Goal: Information Seeking & Learning: Learn about a topic

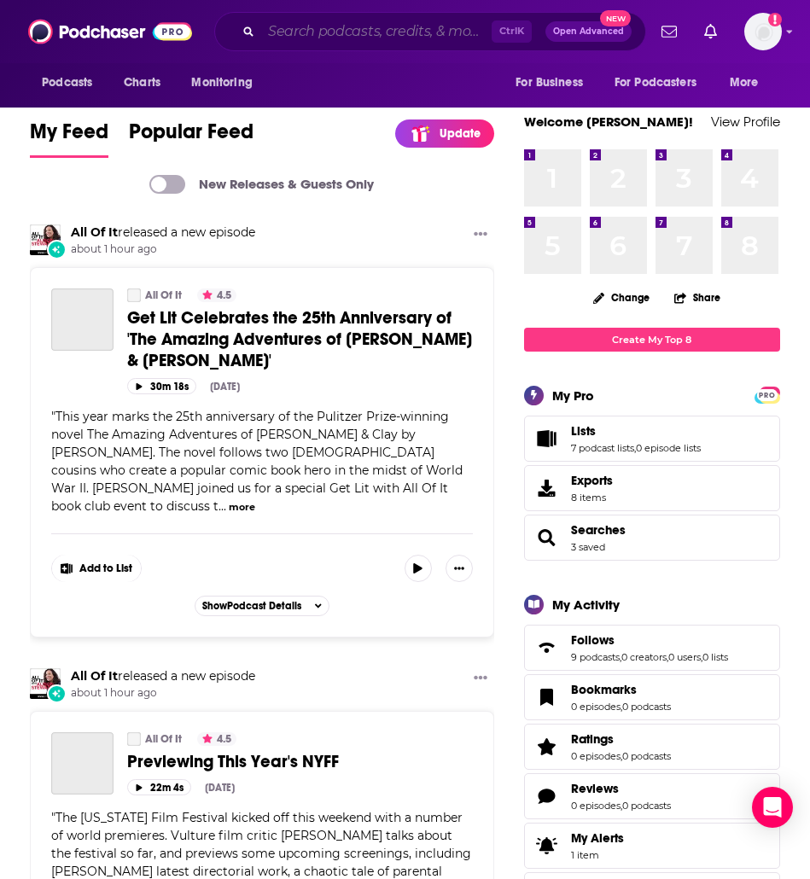
click at [300, 36] on input "Search podcasts, credits, & more..." at bounding box center [376, 31] width 231 height 27
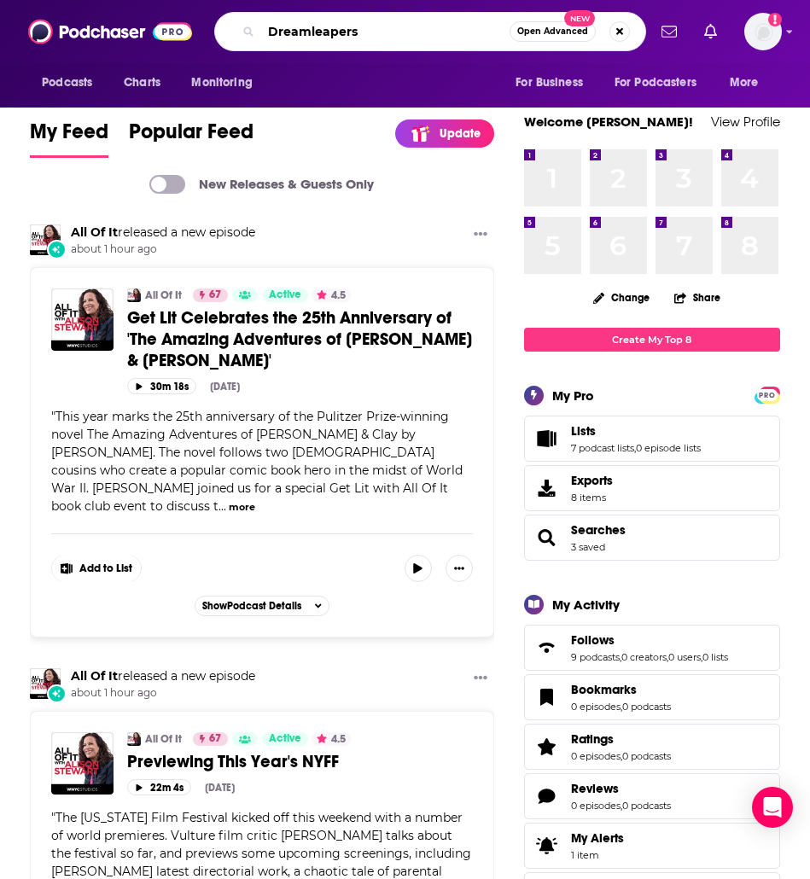
type input "Dreamleapers"
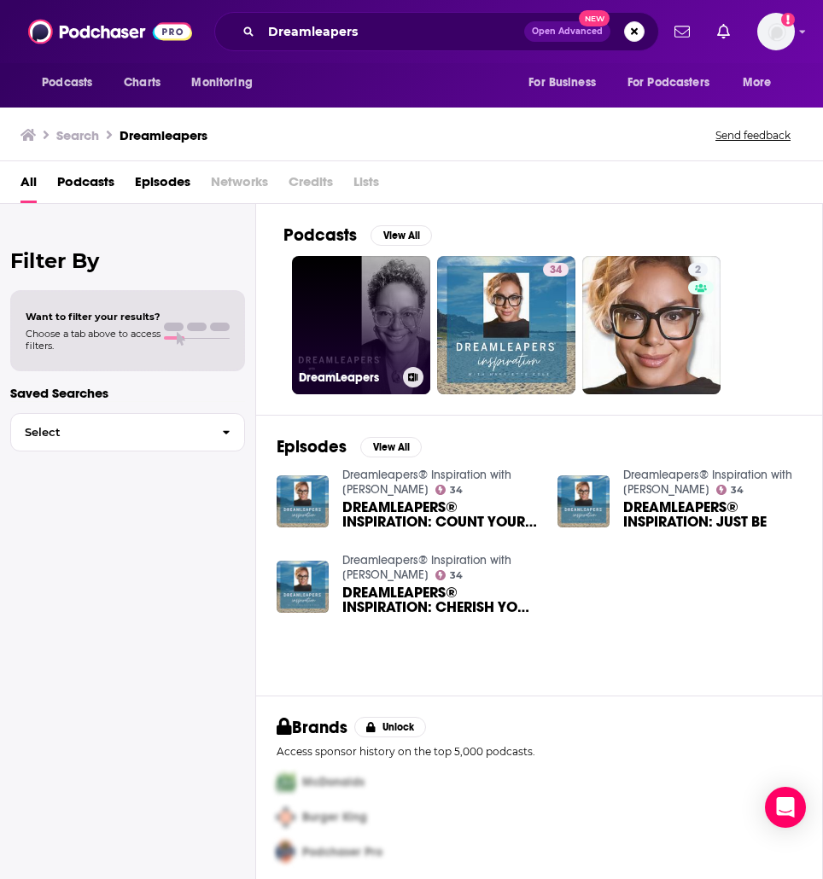
click at [348, 374] on h3 "DreamLeapers" at bounding box center [347, 378] width 97 height 15
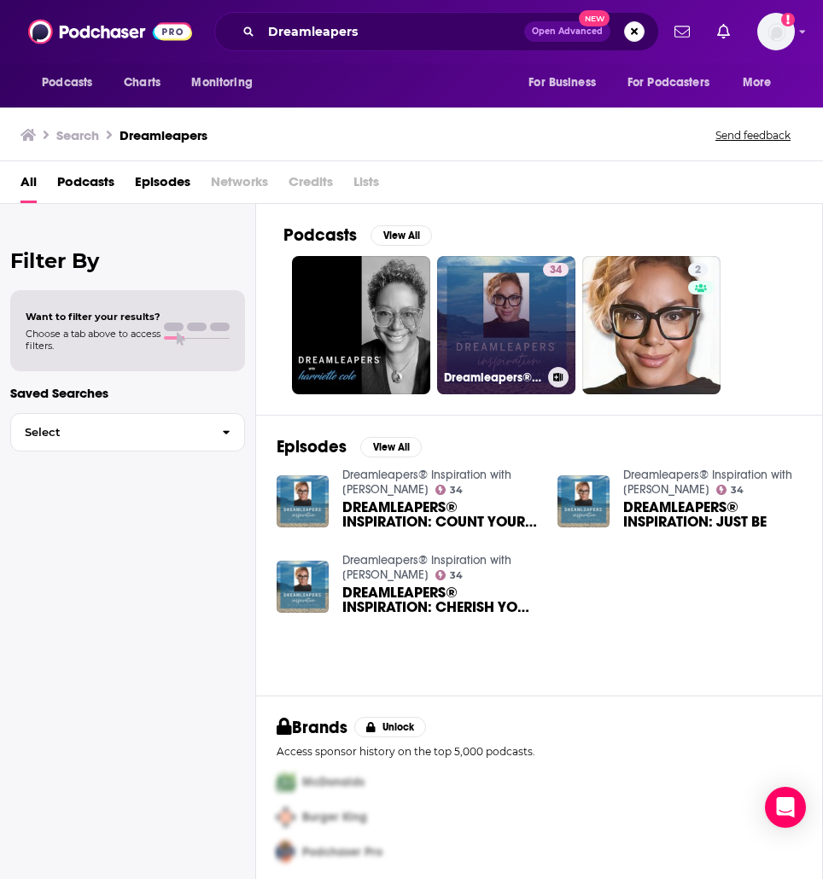
click at [486, 372] on h3 "Dreamleapers® Inspiration with [PERSON_NAME]" at bounding box center [492, 378] width 97 height 15
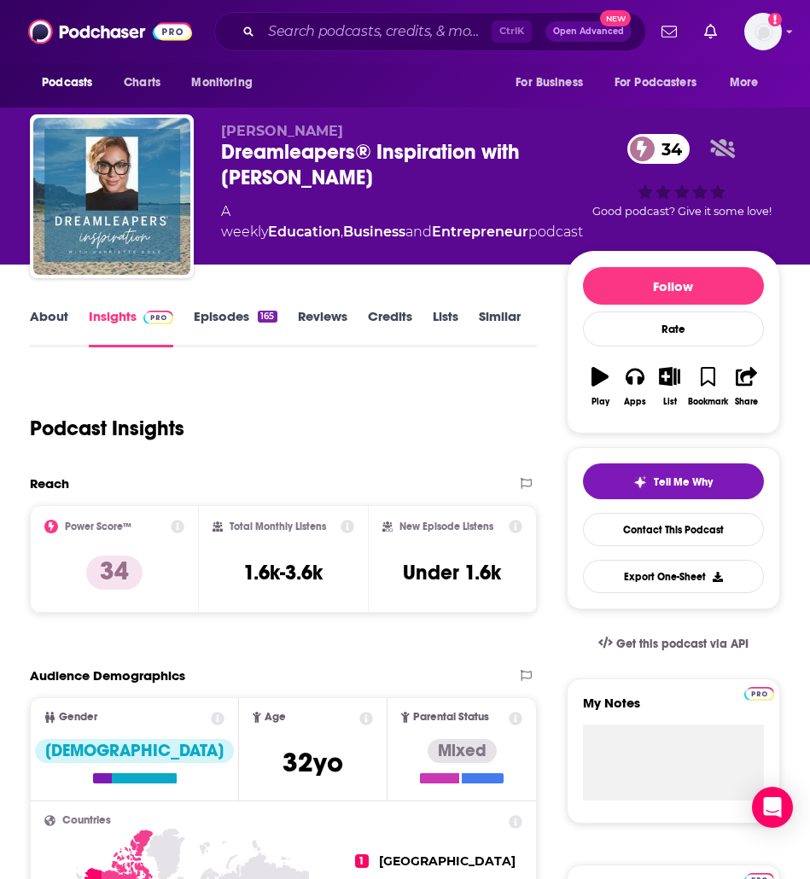
click at [220, 308] on link "Episodes 165" at bounding box center [235, 327] width 83 height 39
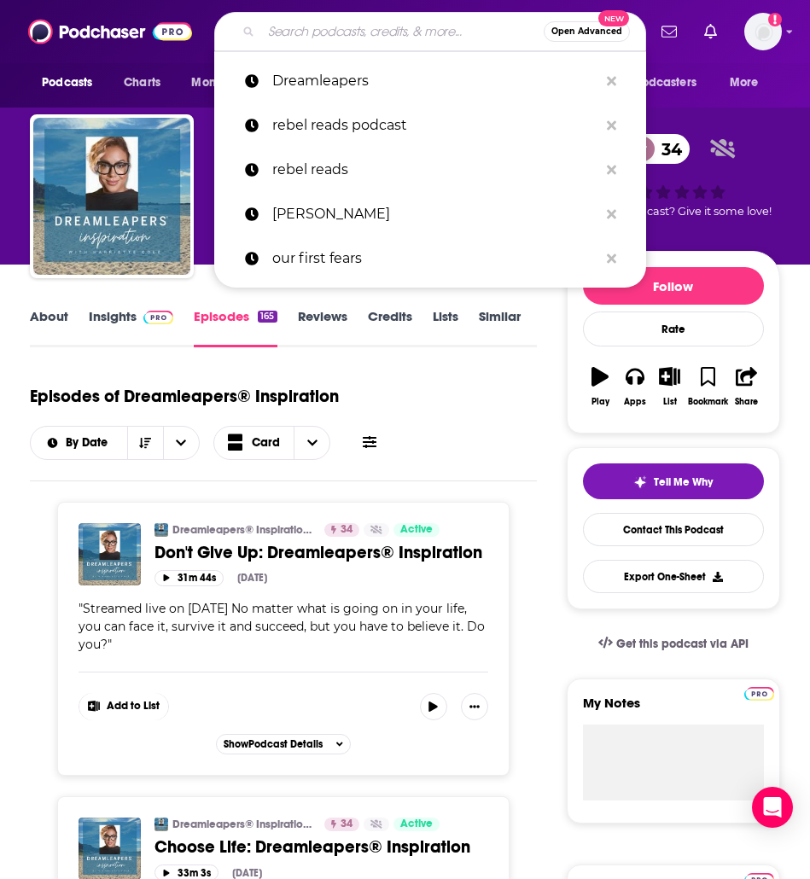
click at [309, 42] on input "Search podcasts, credits, & more..." at bounding box center [402, 31] width 283 height 27
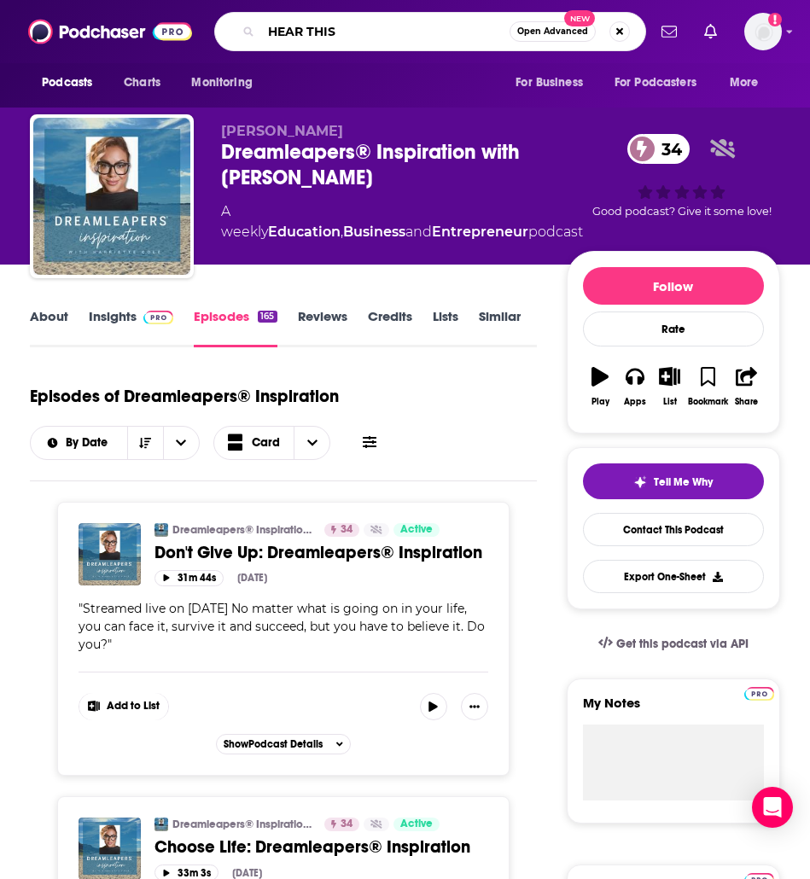
type input "HEAR THIS!"
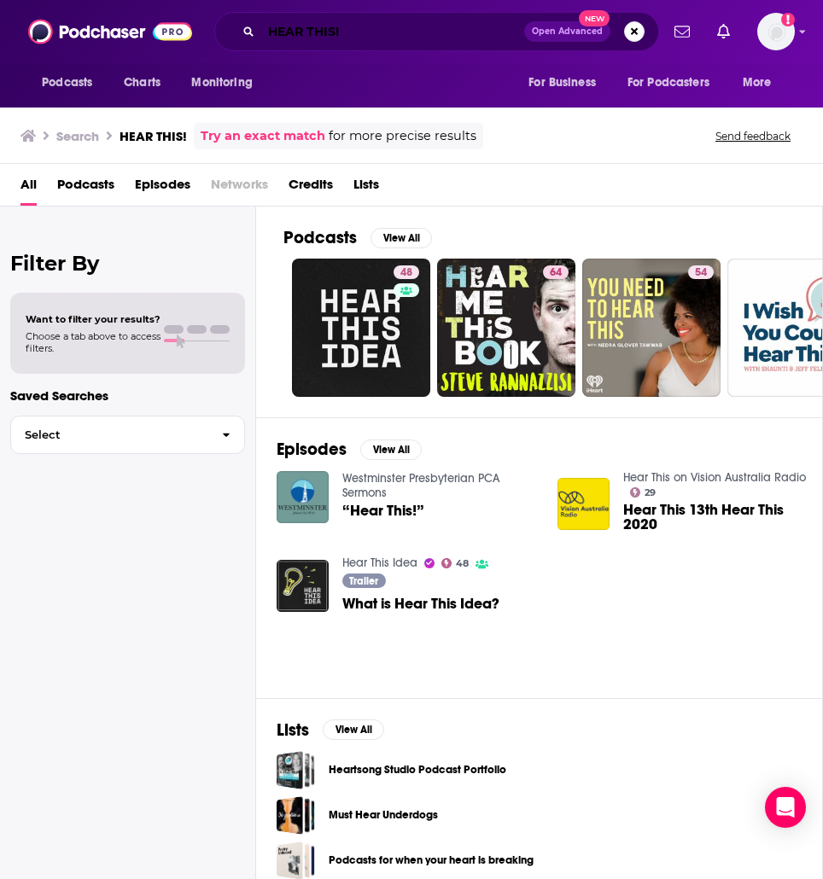
click at [426, 21] on input "HEAR THIS!" at bounding box center [392, 31] width 263 height 27
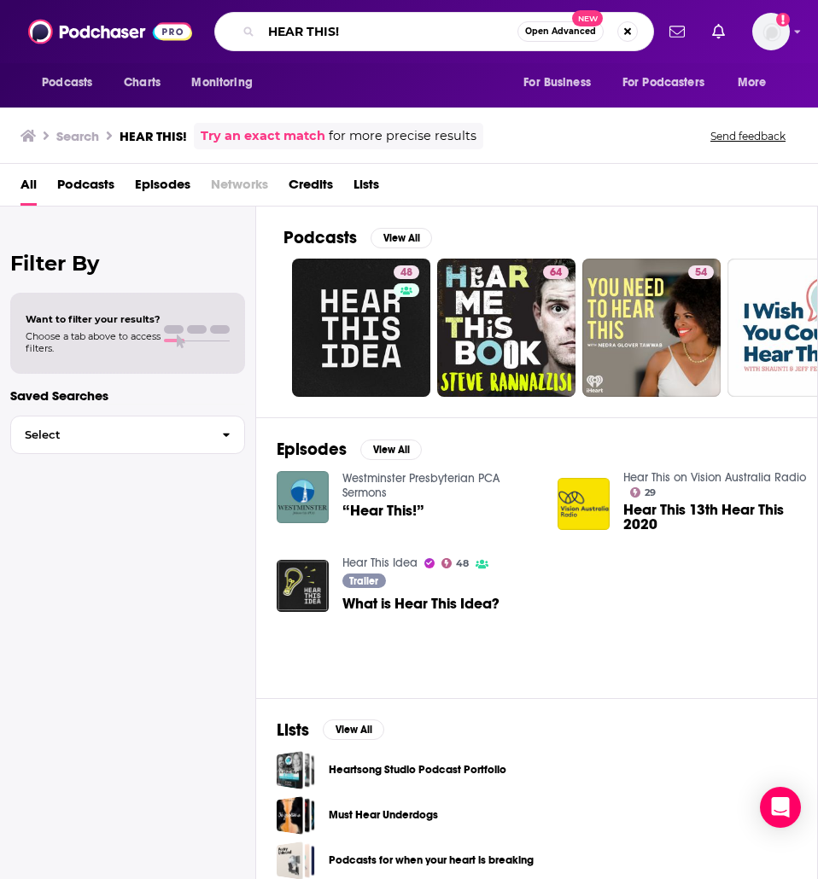
click at [327, 33] on input "HEAR THIS!" at bounding box center [389, 31] width 256 height 27
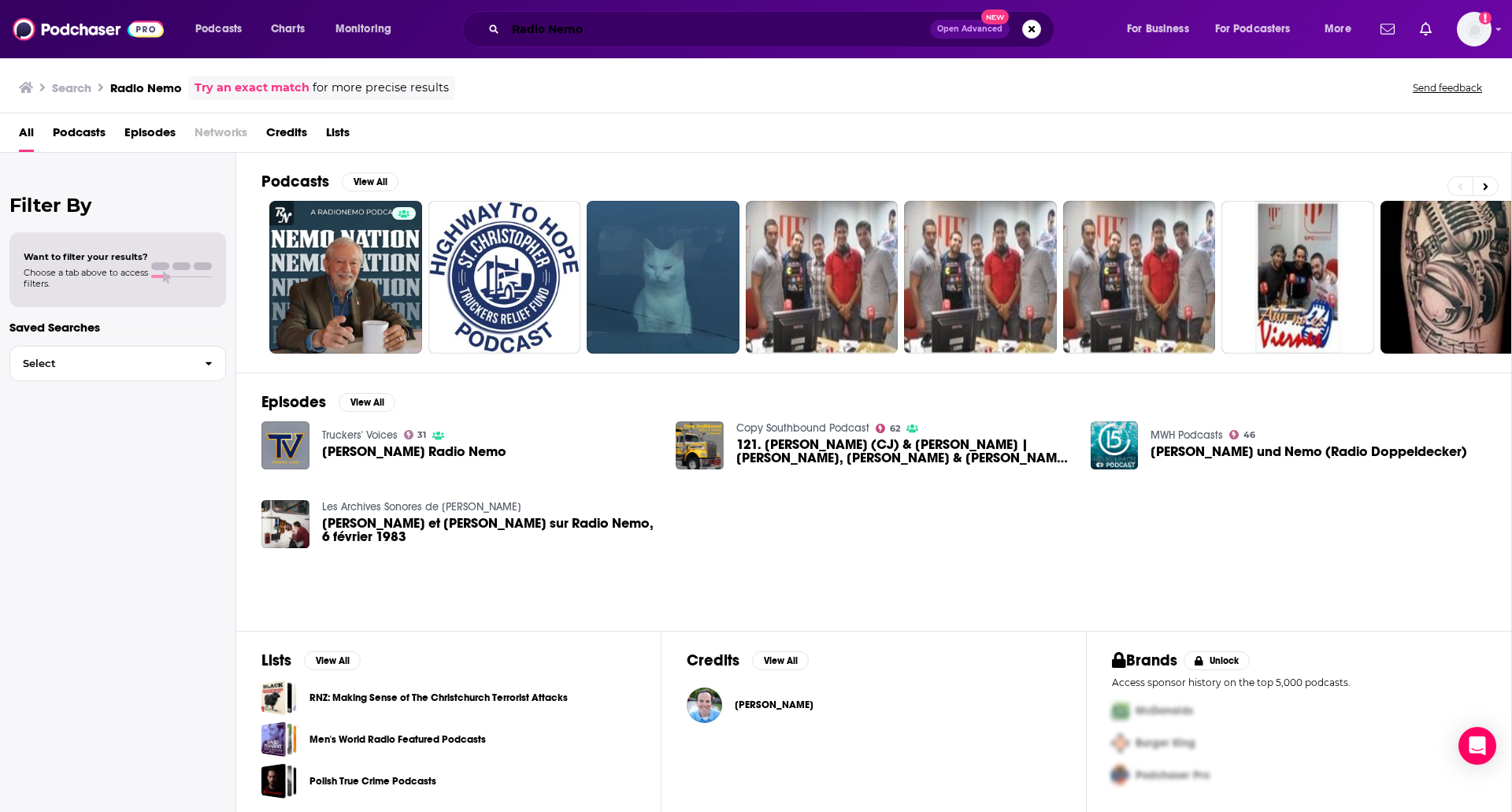
click at [549, 32] on input "Radio Nemo" at bounding box center [718, 29] width 424 height 25
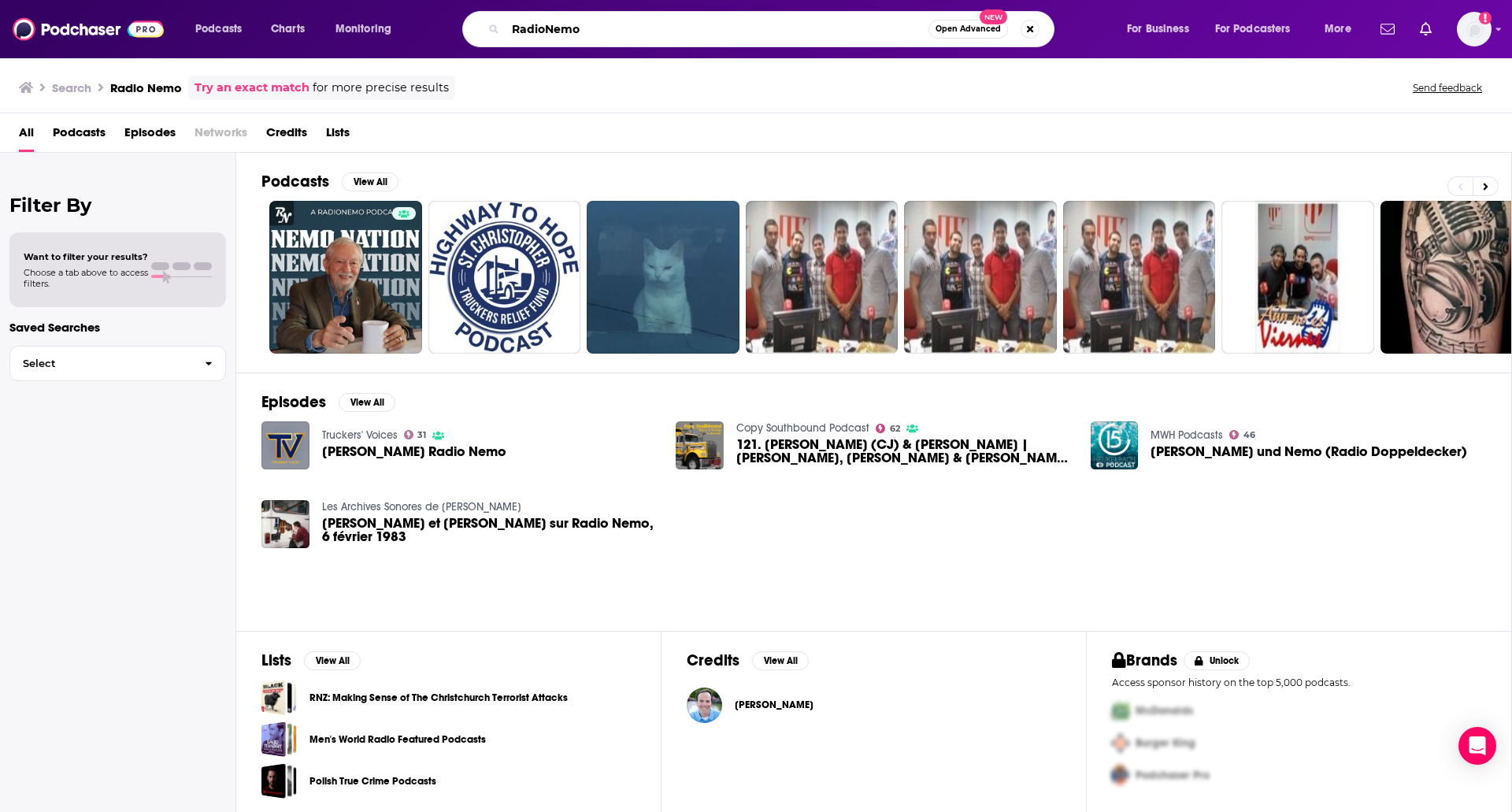
type input "RadioNemo"
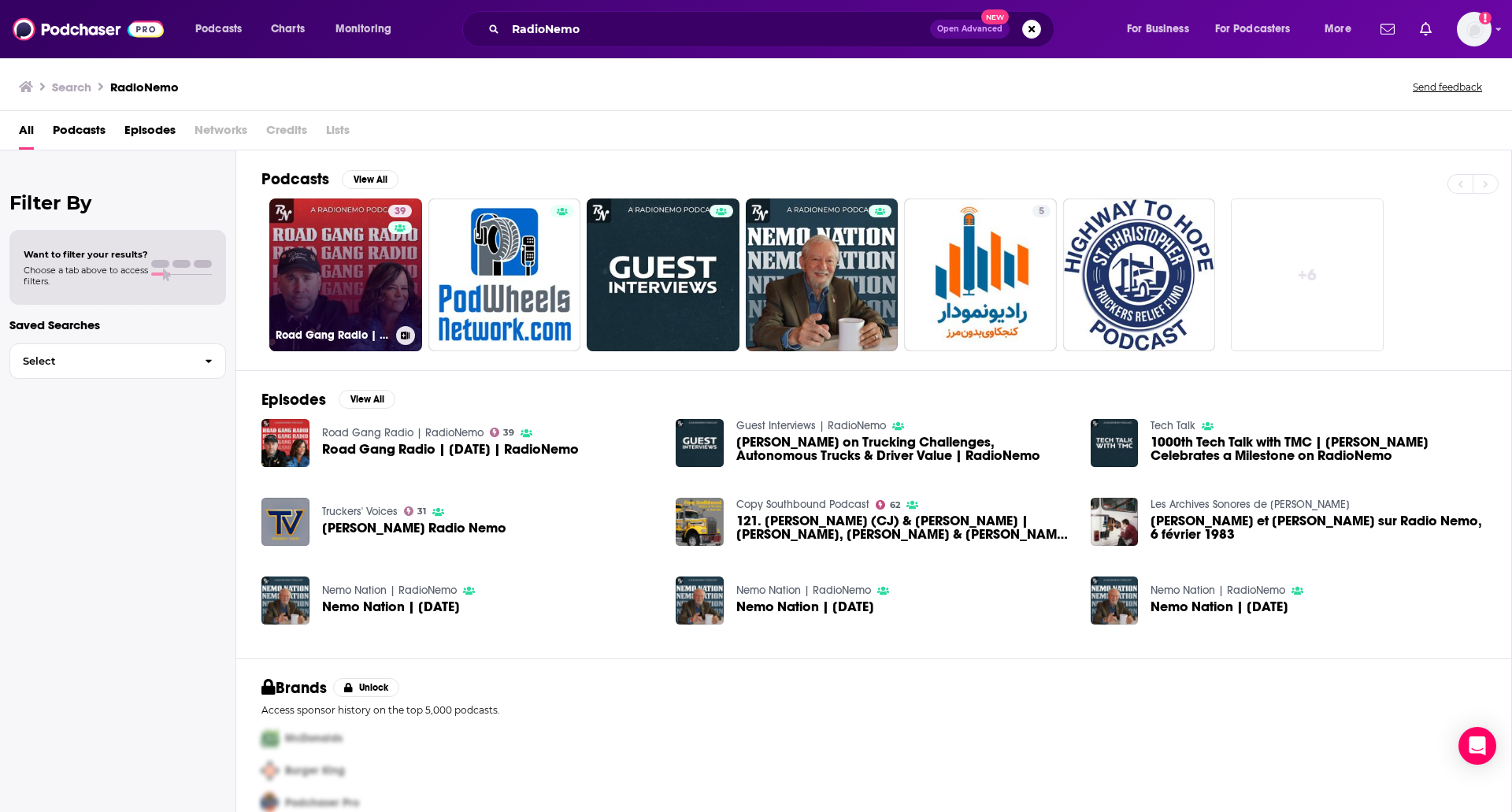
click at [366, 294] on link "39 Road Gang Radio | RadioNemo" at bounding box center [346, 275] width 153 height 153
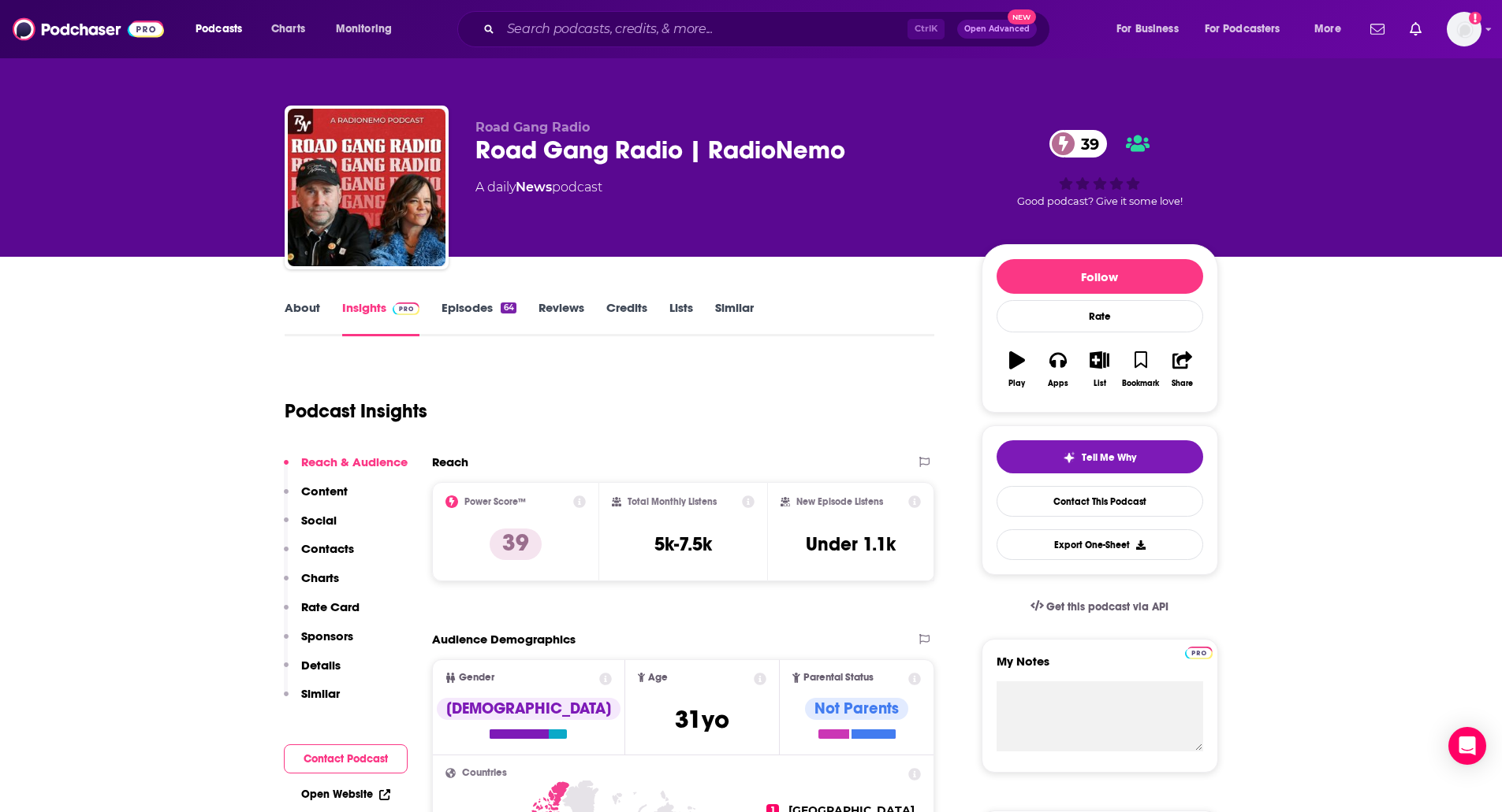
click at [491, 313] on link "Episodes 64" at bounding box center [478, 317] width 74 height 36
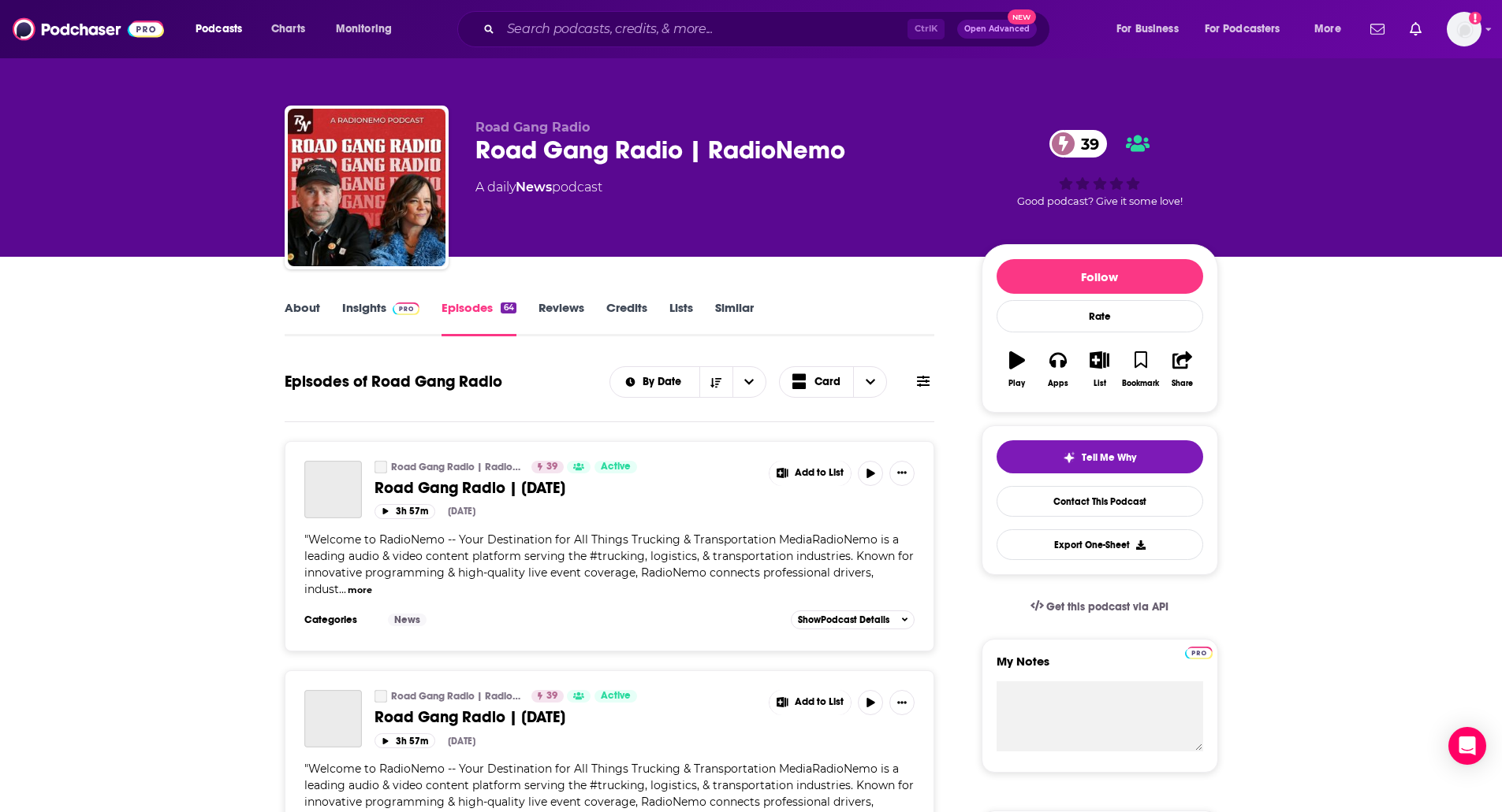
click at [356, 321] on link "Insights" at bounding box center [381, 317] width 78 height 36
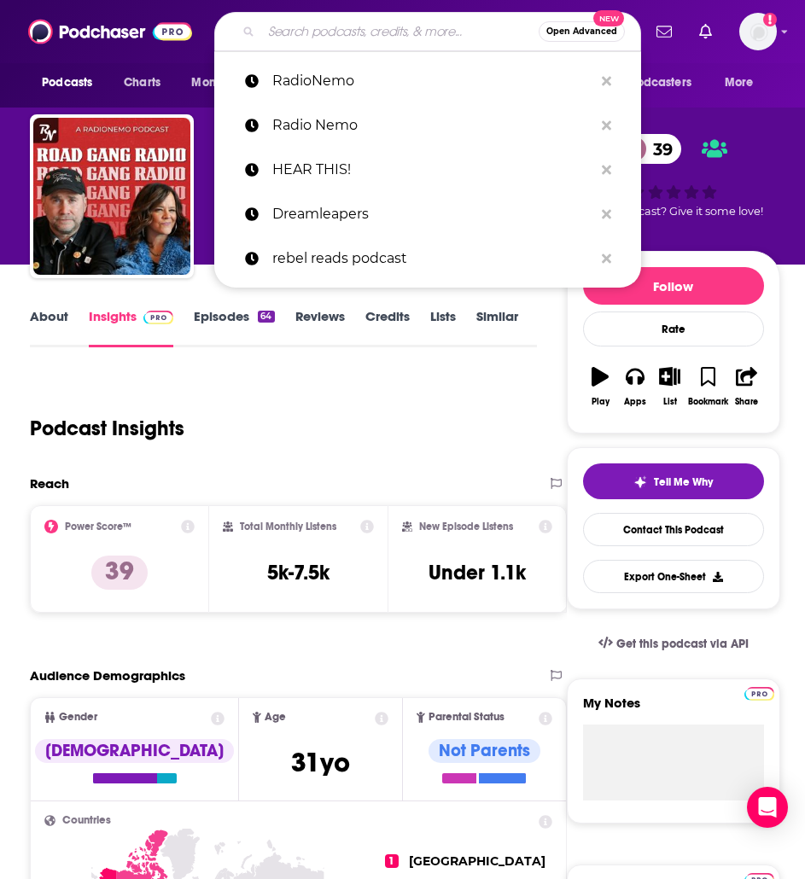
click at [298, 21] on input "Search podcasts, credits, & more..." at bounding box center [400, 31] width 278 height 27
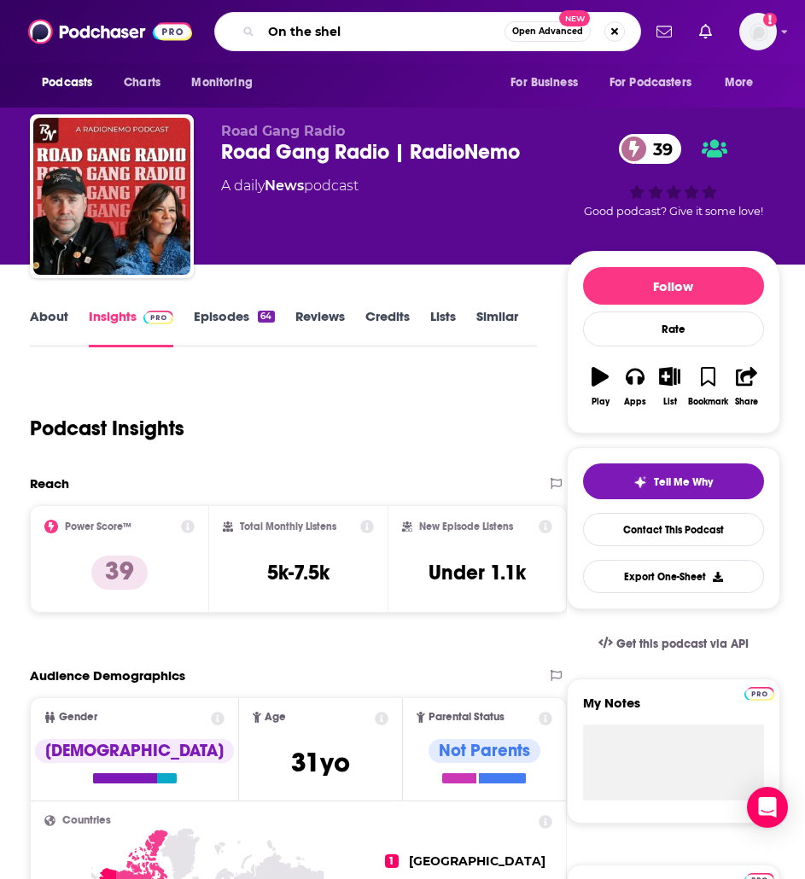
type input "On the shelf"
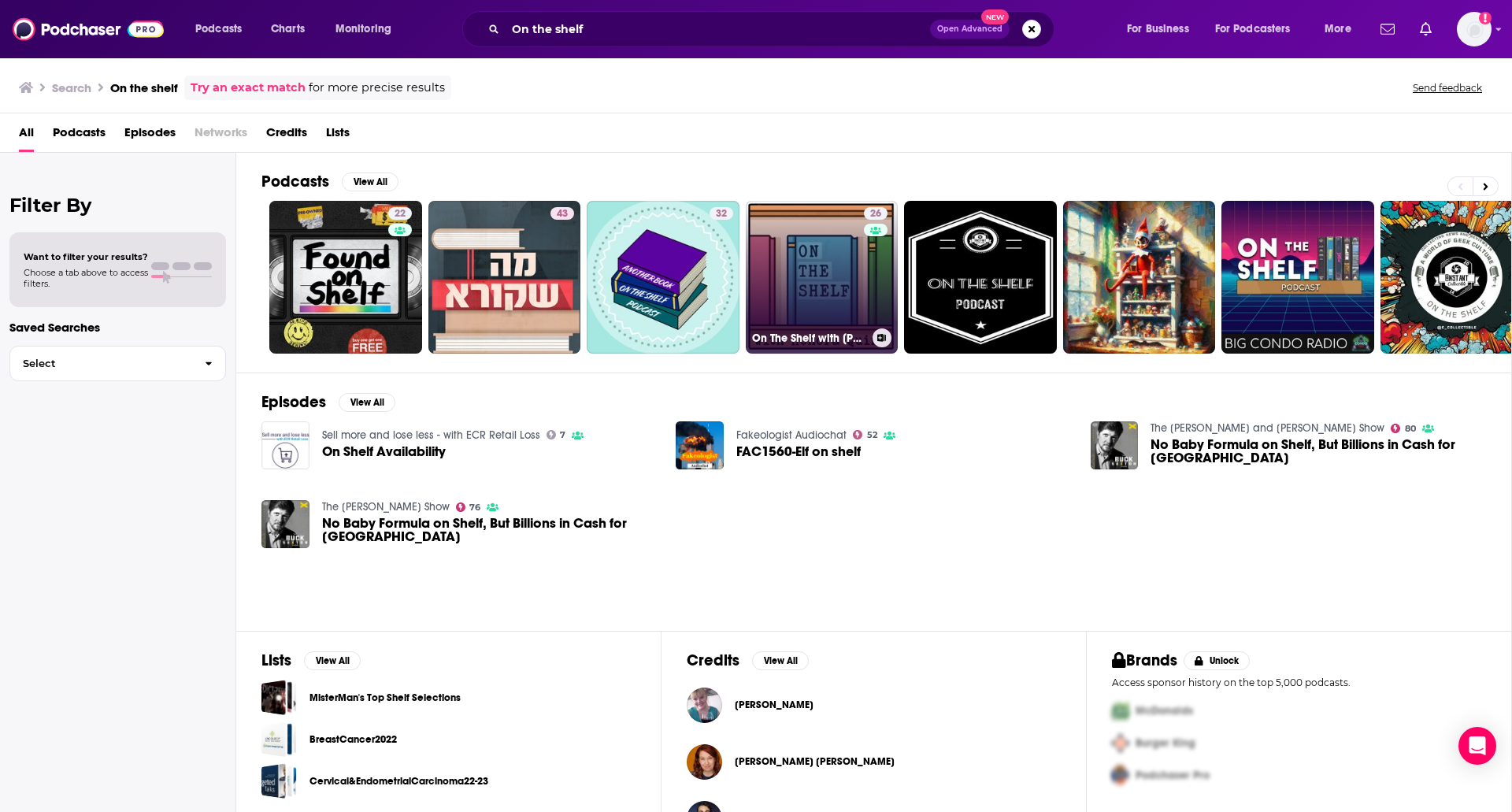
click at [746, 290] on link "26 On The Shelf with [PERSON_NAME]" at bounding box center [823, 278] width 153 height 153
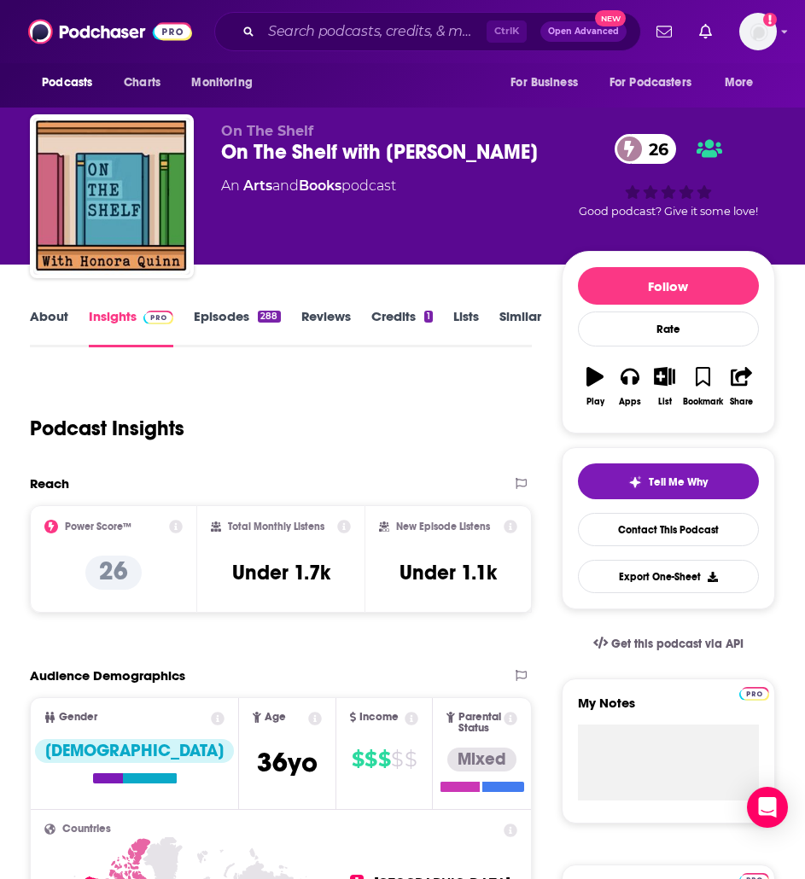
click at [253, 324] on link "Episodes 288" at bounding box center [237, 327] width 86 height 39
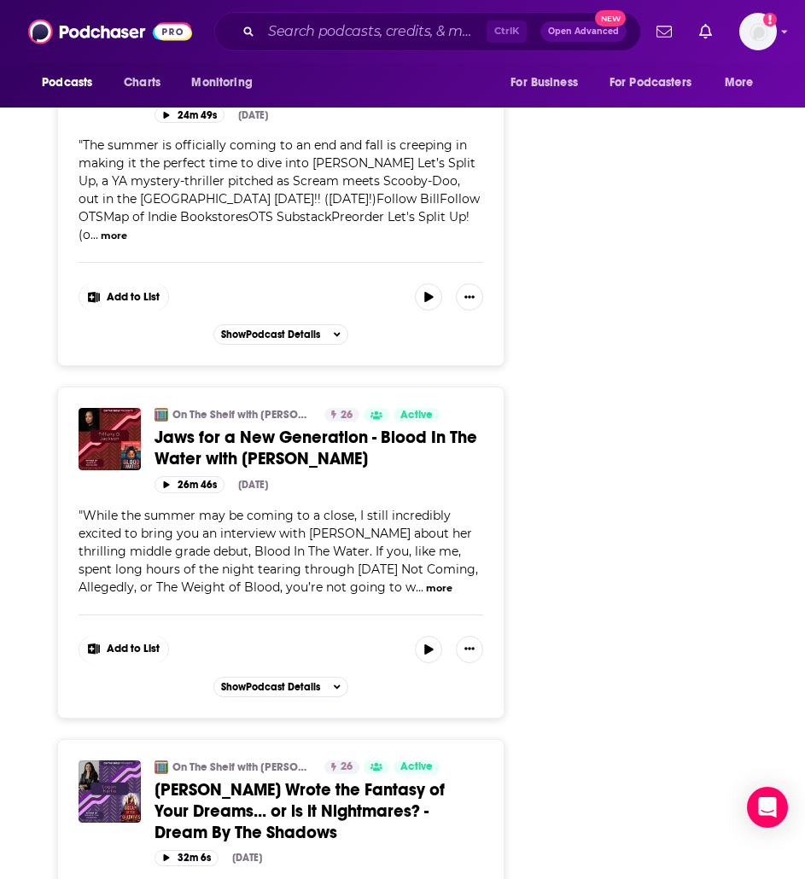
scroll to position [3842, 0]
